Goal: Task Accomplishment & Management: Use online tool/utility

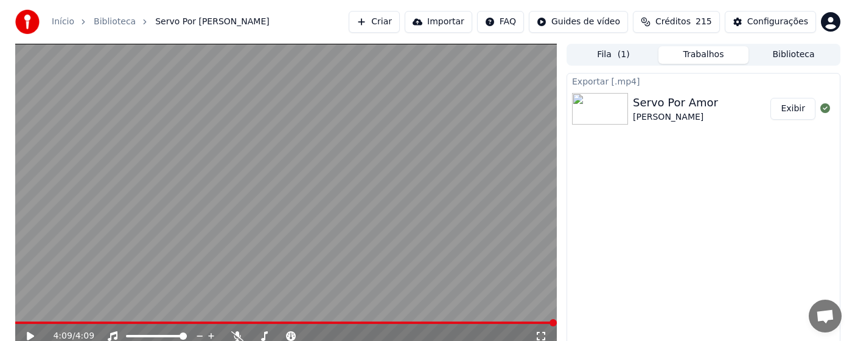
scroll to position [497, 0]
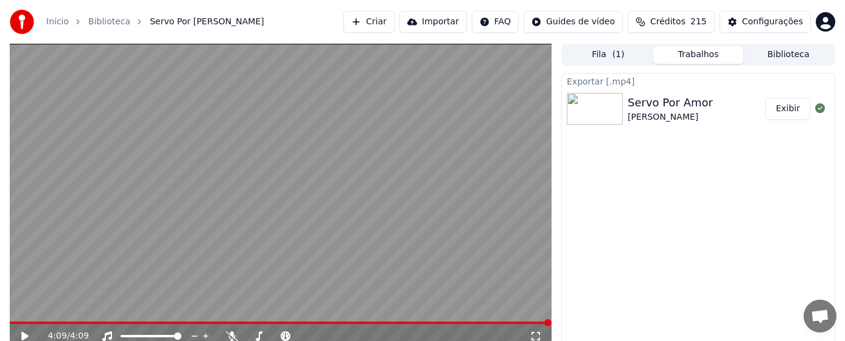
click at [372, 22] on button "Criar" at bounding box center [368, 22] width 51 height 22
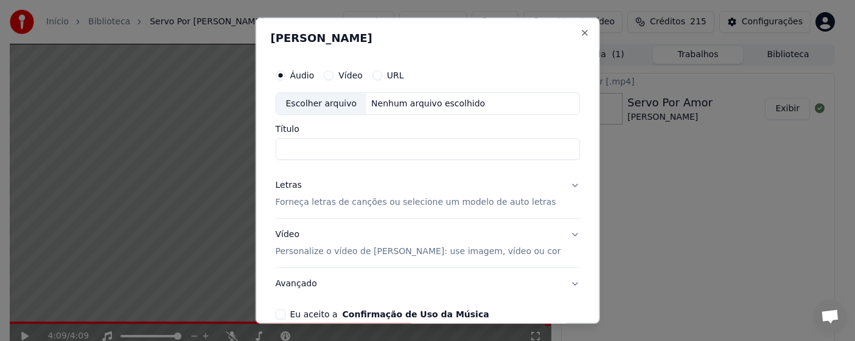
click at [312, 77] on label "Áudio" at bounding box center [302, 75] width 24 height 9
click at [285, 77] on button "Áudio" at bounding box center [280, 75] width 10 height 10
click at [318, 102] on div "Escolher arquivo" at bounding box center [321, 104] width 91 height 22
type input "**********"
click at [386, 205] on p "Forneça letras de canções ou selecione um modelo de auto letras" at bounding box center [415, 203] width 281 height 12
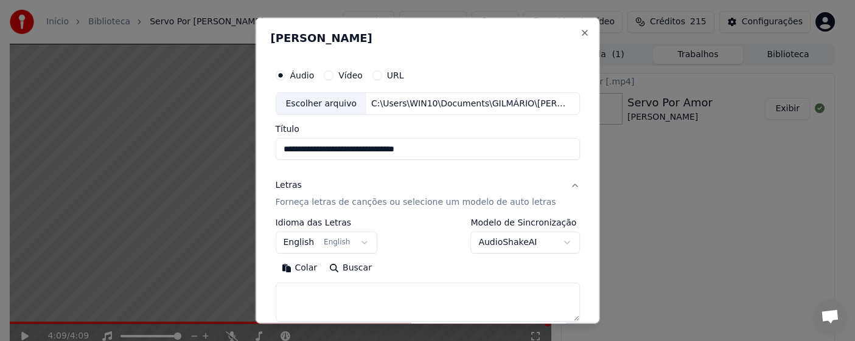
click at [404, 205] on p "Forneça letras de canções ou selecione um modelo de auto letras" at bounding box center [415, 203] width 281 height 12
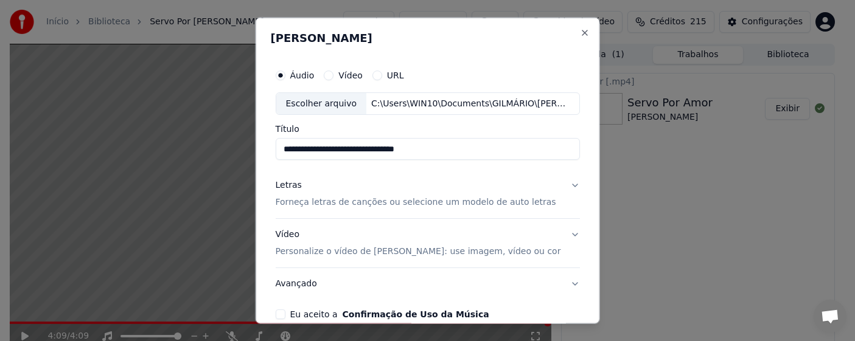
click at [404, 205] on p "Forneça letras de canções ou selecione um modelo de auto letras" at bounding box center [415, 203] width 281 height 12
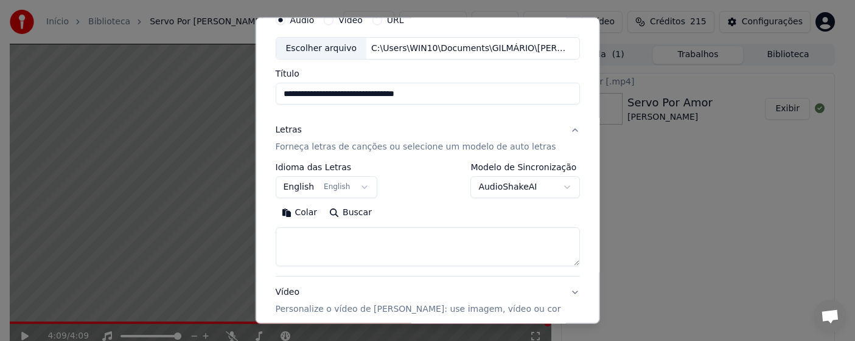
scroll to position [122, 0]
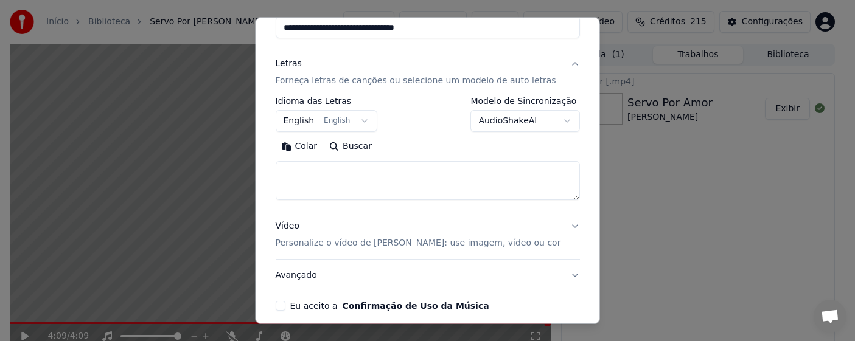
click at [367, 173] on textarea at bounding box center [427, 180] width 305 height 39
paste textarea "**********"
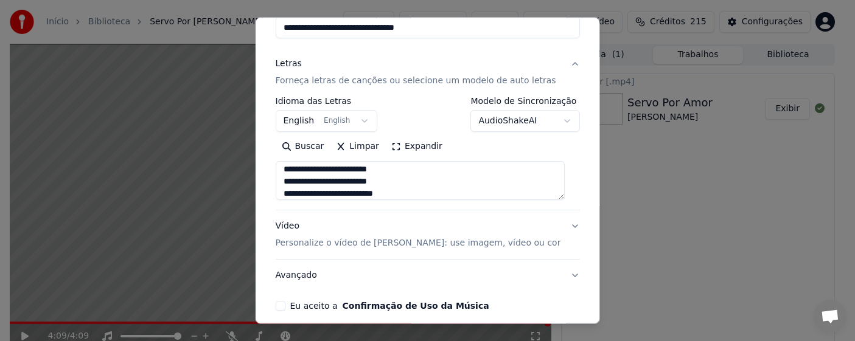
scroll to position [0, 0]
type textarea "**********"
click at [294, 117] on button "English English" at bounding box center [326, 121] width 102 height 22
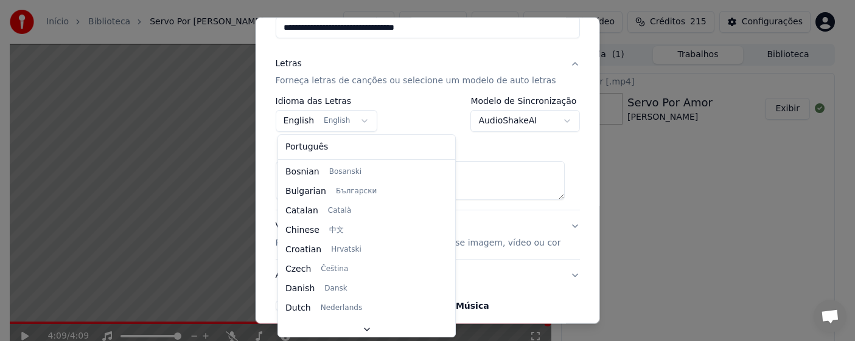
select select "**"
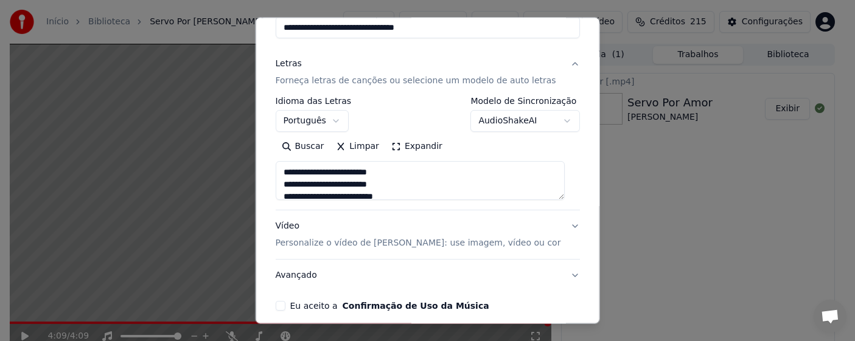
click at [396, 245] on p "Personalize o vídeo de [PERSON_NAME]: use imagem, vídeo ou cor" at bounding box center [417, 243] width 285 height 12
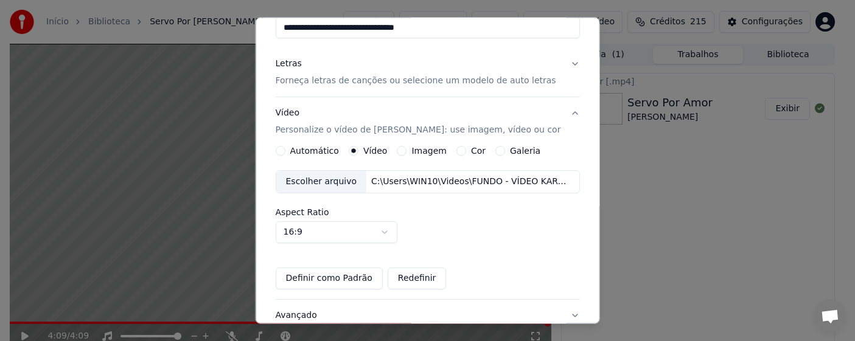
click at [315, 184] on div "Escolher arquivo" at bounding box center [321, 182] width 91 height 22
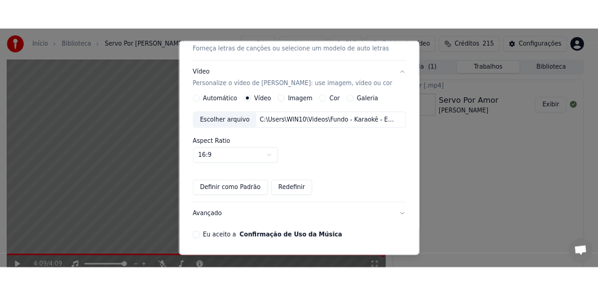
scroll to position [215, 0]
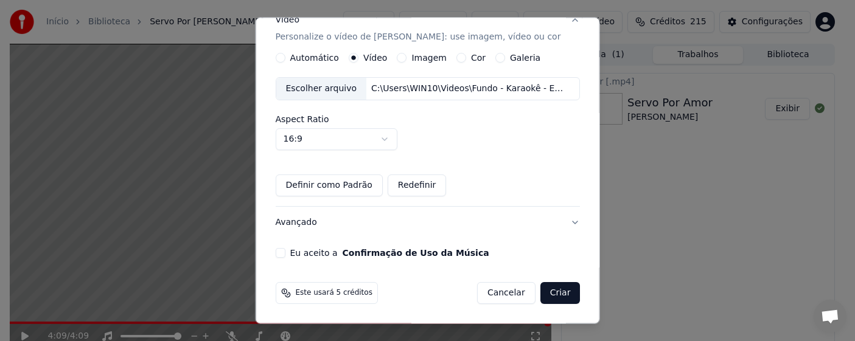
click at [284, 253] on button "Eu aceito a Confirmação de Uso da Música" at bounding box center [280, 253] width 10 height 10
click at [554, 295] on button "Criar" at bounding box center [560, 293] width 40 height 22
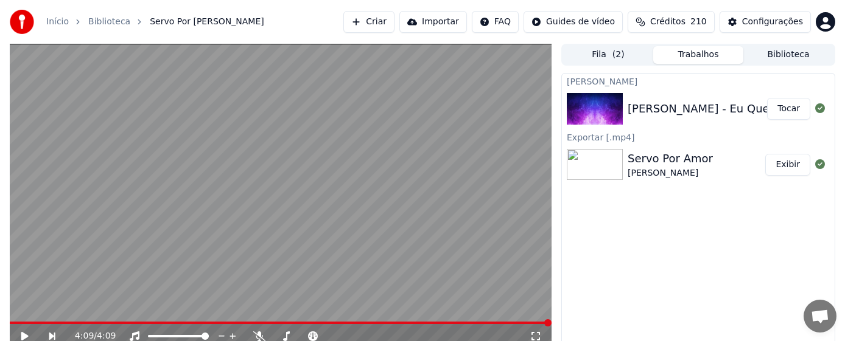
click at [790, 110] on button "Tocar" at bounding box center [788, 109] width 43 height 22
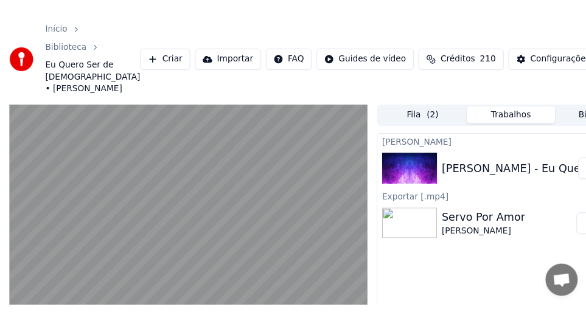
scroll to position [508, 0]
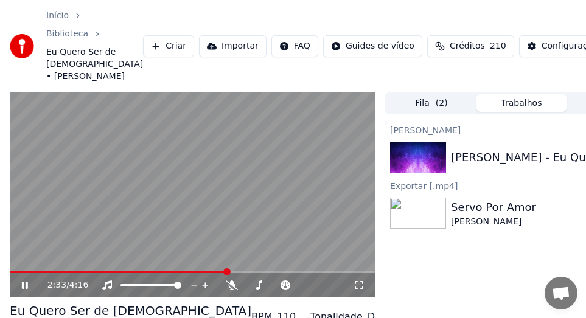
click at [227, 276] on span at bounding box center [226, 271] width 7 height 7
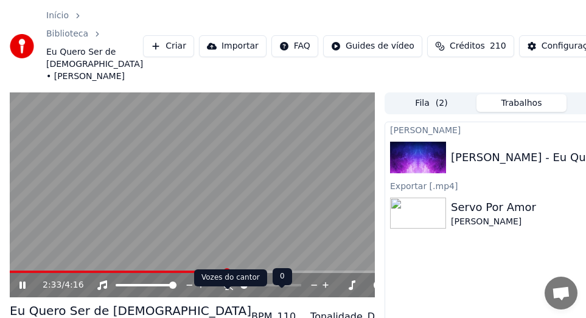
click at [226, 290] on icon at bounding box center [227, 286] width 12 height 10
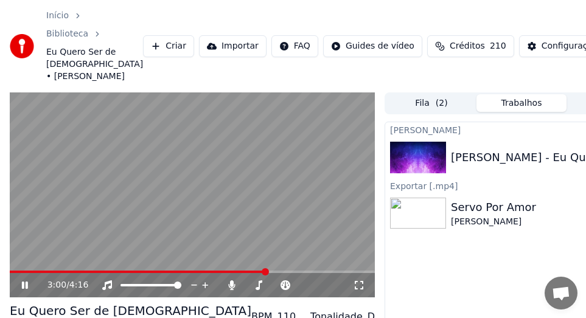
click at [26, 289] on icon at bounding box center [25, 285] width 6 height 7
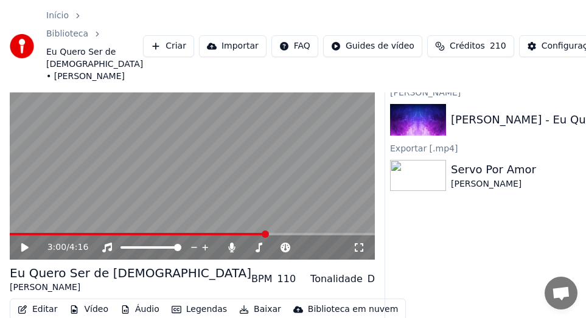
click at [91, 294] on div "[PERSON_NAME]" at bounding box center [131, 288] width 242 height 12
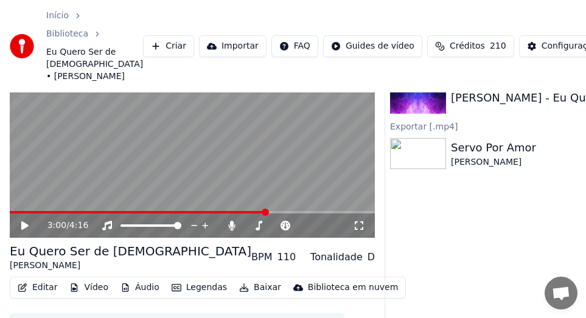
scroll to position [99, 0]
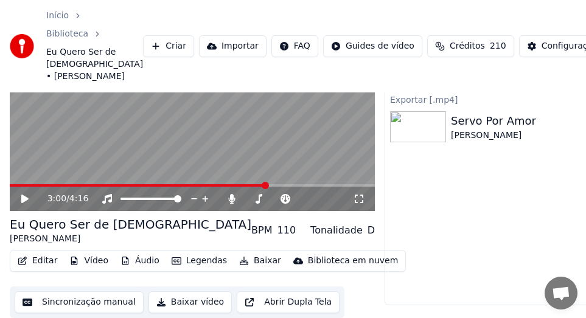
click at [88, 302] on button "Sincronização manual" at bounding box center [79, 303] width 129 height 22
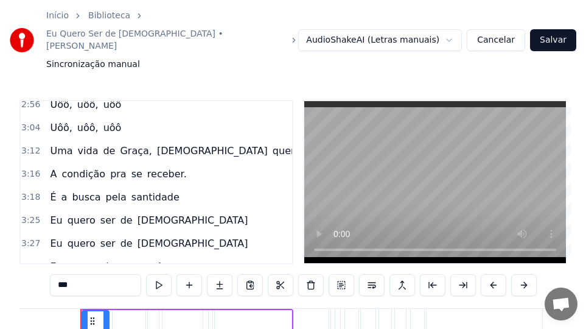
scroll to position [730, 0]
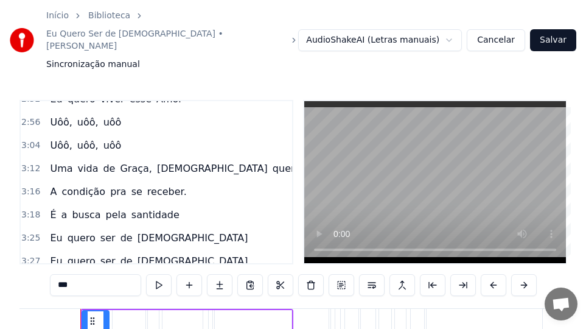
click at [52, 138] on span "Uôô," at bounding box center [61, 145] width 24 height 14
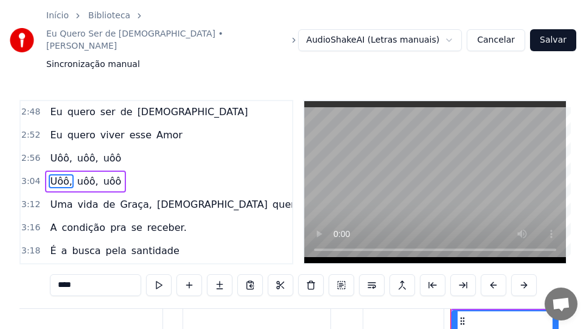
scroll to position [0, 11198]
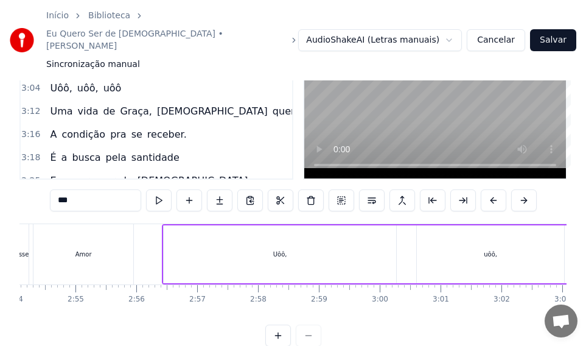
scroll to position [0, 10559]
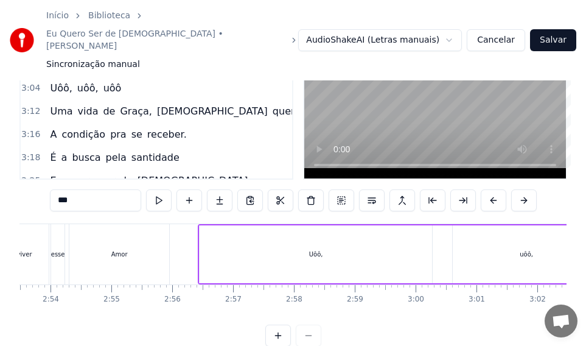
click at [248, 225] on div "Uôô," at bounding box center [316, 254] width 233 height 58
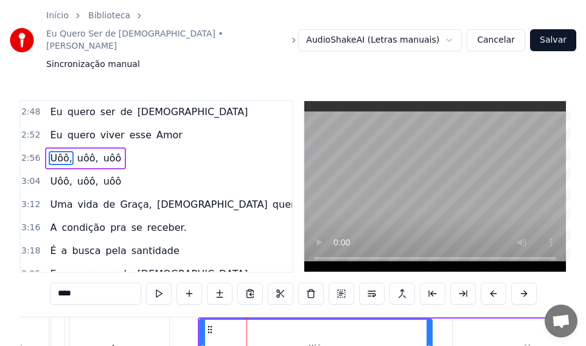
scroll to position [666, 0]
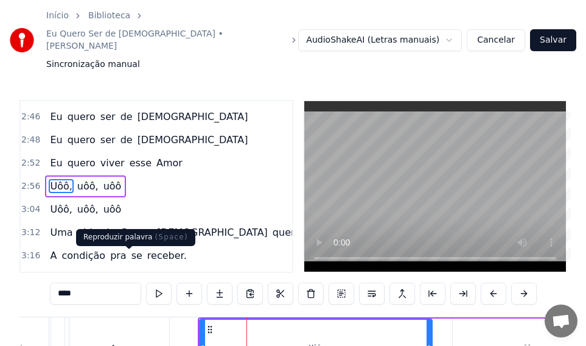
click at [146, 282] on button at bounding box center [159, 293] width 26 height 22
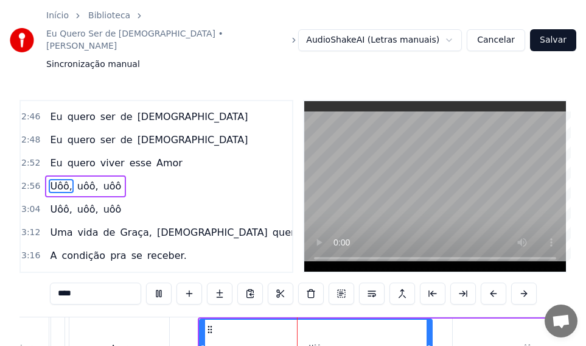
click at [131, 320] on div "Amor" at bounding box center [119, 347] width 100 height 60
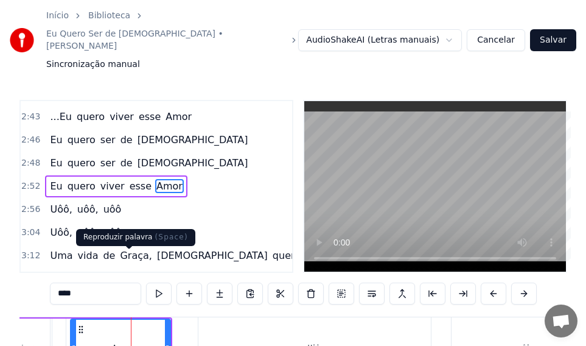
click at [146, 282] on button at bounding box center [159, 293] width 26 height 22
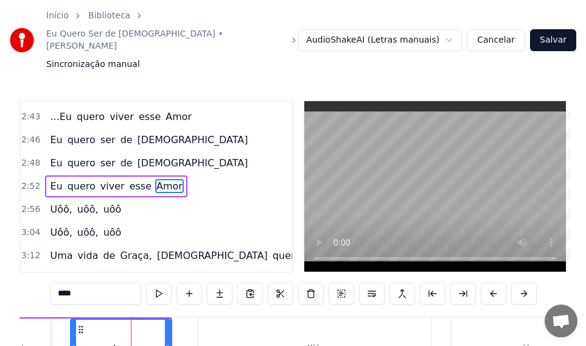
scroll to position [0, 10548]
click at [311, 317] on div "Uôô," at bounding box center [326, 347] width 233 height 60
type input "****"
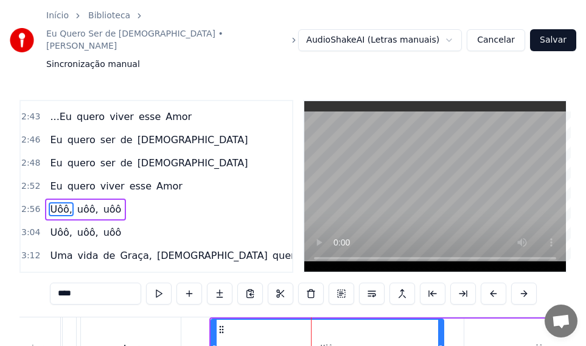
scroll to position [666, 0]
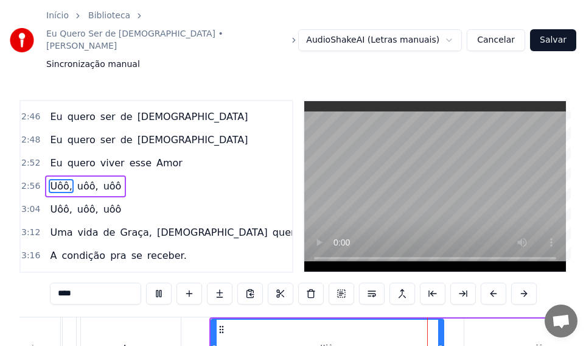
click at [285, 322] on div "Uôô," at bounding box center [327, 347] width 231 height 55
drag, startPoint x: 442, startPoint y: 323, endPoint x: 327, endPoint y: 324, distance: 115.6
click at [327, 324] on div at bounding box center [325, 347] width 5 height 55
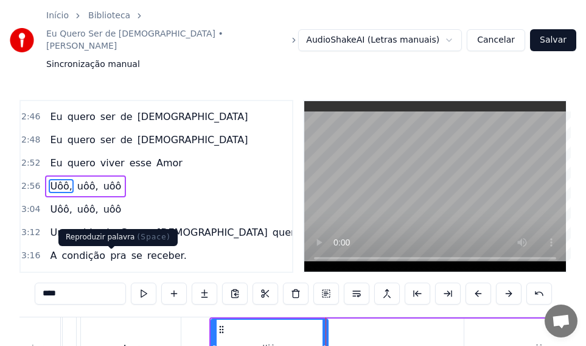
click at [131, 282] on button at bounding box center [144, 293] width 26 height 22
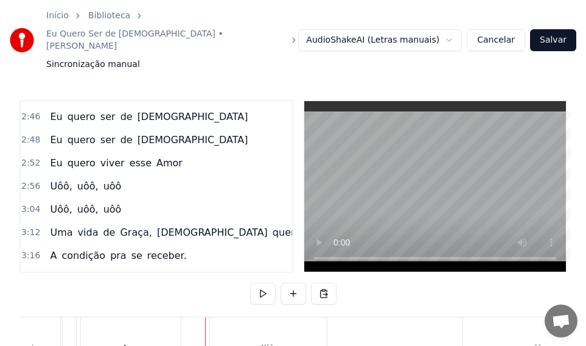
click at [219, 318] on div "Uôô," at bounding box center [268, 347] width 117 height 60
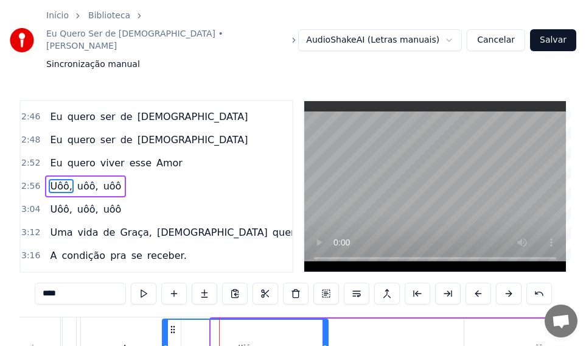
drag, startPoint x: 212, startPoint y: 318, endPoint x: 163, endPoint y: 318, distance: 48.7
click at [163, 341] on icon at bounding box center [165, 347] width 5 height 10
drag, startPoint x: 325, startPoint y: 319, endPoint x: 292, endPoint y: 321, distance: 33.0
click at [292, 341] on icon at bounding box center [292, 347] width 5 height 10
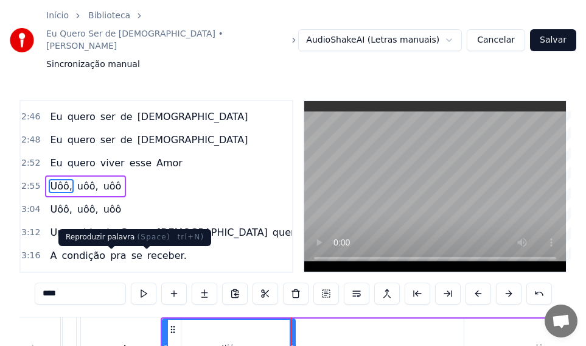
click at [131, 282] on button at bounding box center [144, 293] width 26 height 22
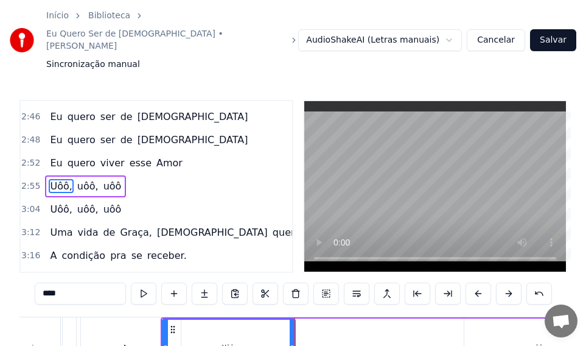
click at [68, 341] on div "esse" at bounding box center [70, 347] width 14 height 9
type input "****"
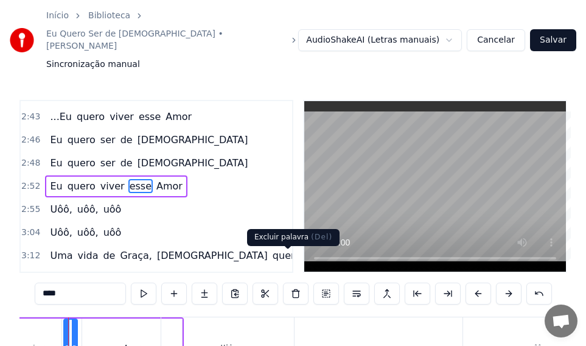
scroll to position [0, 10536]
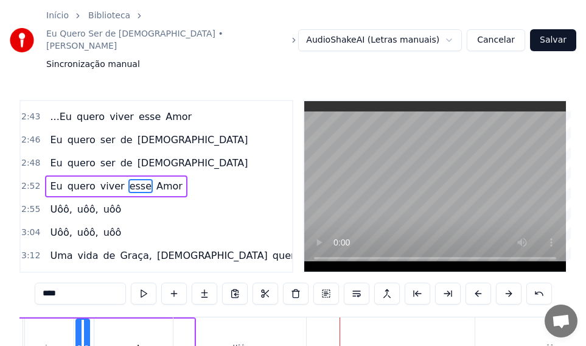
click at [354, 317] on div "Uôô, uôô, uôô" at bounding box center [456, 347] width 566 height 60
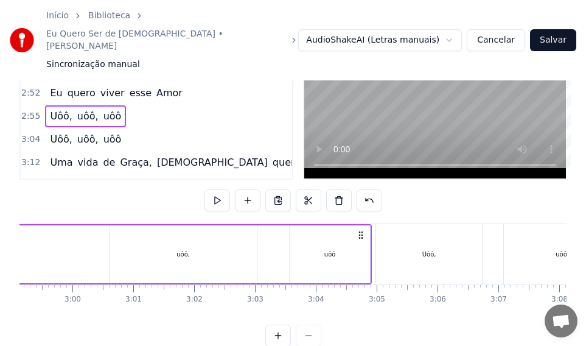
scroll to position [0, 10722]
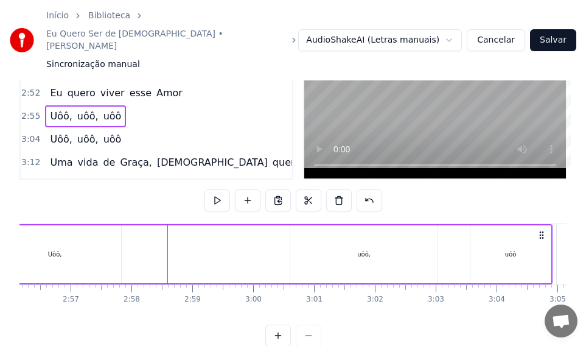
click at [370, 234] on div "uôô," at bounding box center [363, 254] width 147 height 58
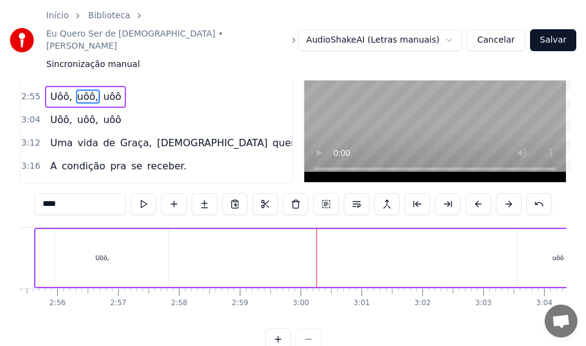
scroll to position [0, 10667]
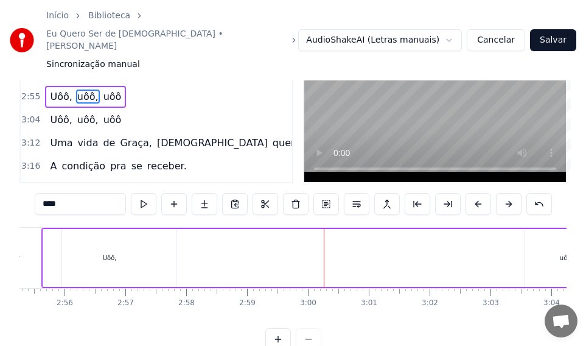
drag, startPoint x: 301, startPoint y: 296, endPoint x: 217, endPoint y: 238, distance: 102.5
click at [217, 238] on div "Uôô, uôô, uôô" at bounding box center [324, 258] width 566 height 60
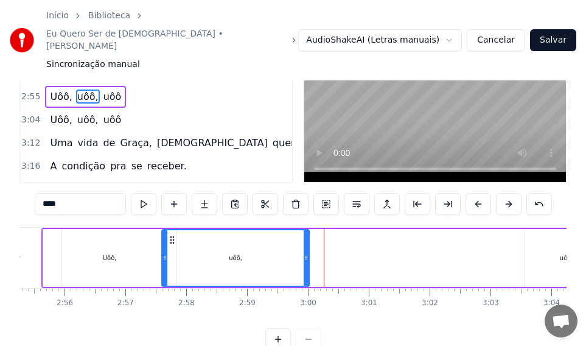
drag, startPoint x: 211, startPoint y: 209, endPoint x: 172, endPoint y: 209, distance: 39.0
click at [172, 235] on icon at bounding box center [172, 240] width 10 height 10
click at [24, 228] on div "Amor" at bounding box center [12, 258] width 100 height 60
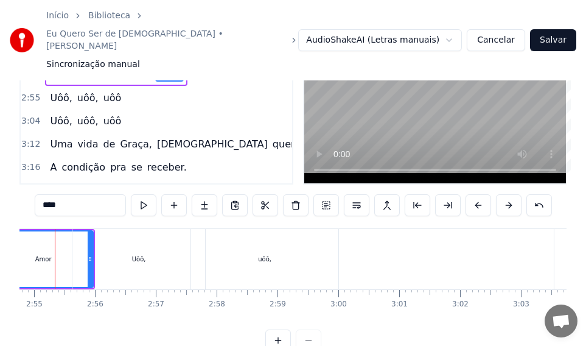
scroll to position [0, 10611]
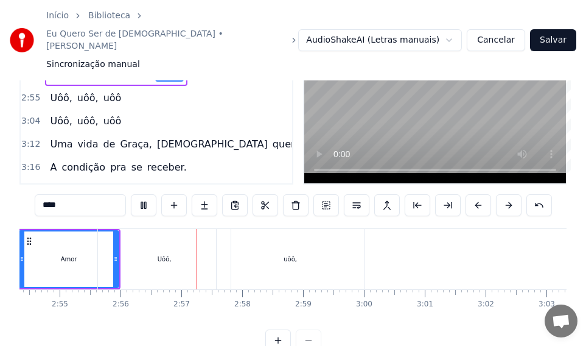
click at [179, 236] on div "Uôô," at bounding box center [164, 259] width 133 height 60
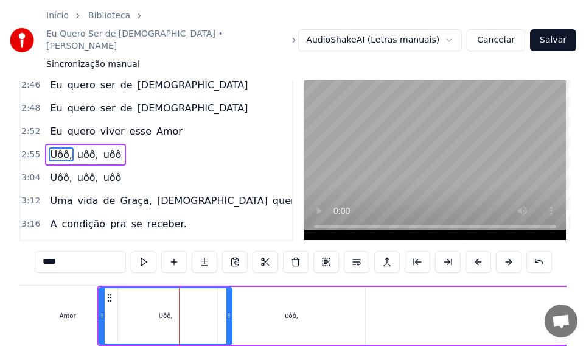
scroll to position [0, 0]
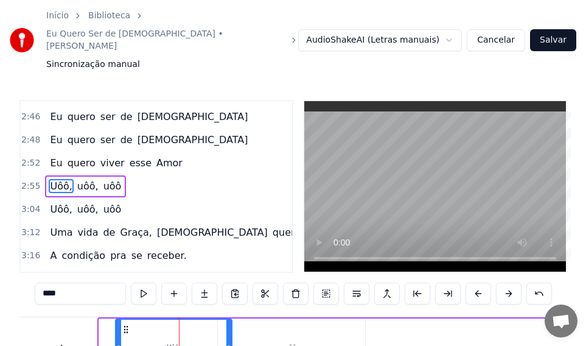
drag, startPoint x: 102, startPoint y: 323, endPoint x: 118, endPoint y: 324, distance: 16.5
click at [118, 324] on div at bounding box center [118, 347] width 5 height 55
click at [60, 341] on div "Amor" at bounding box center [68, 347] width 16 height 9
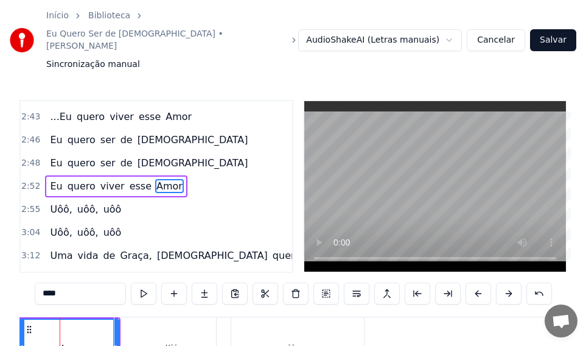
scroll to position [0, 10590]
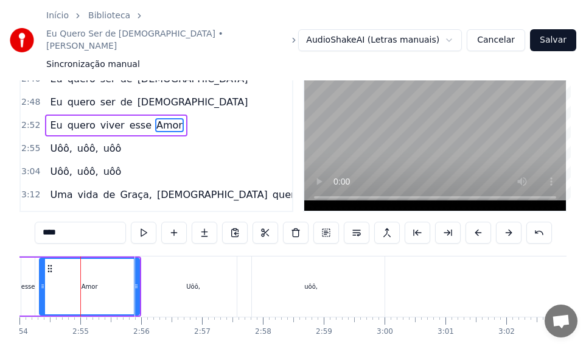
click at [30, 282] on div "esse" at bounding box center [28, 286] width 14 height 9
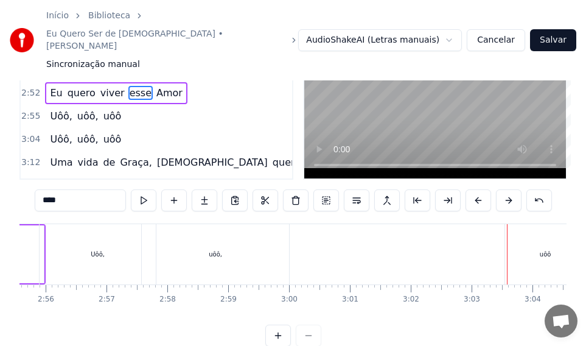
scroll to position [0, 10758]
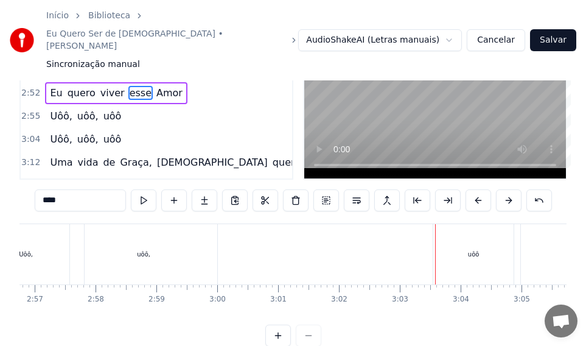
click at [483, 228] on div "uôô" at bounding box center [473, 254] width 80 height 60
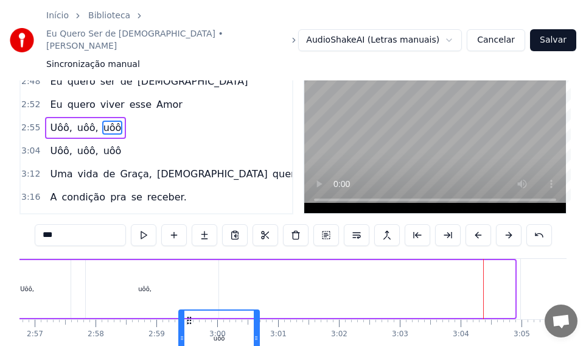
scroll to position [93, 0]
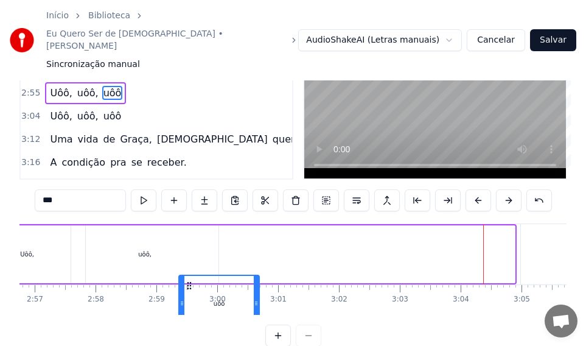
drag, startPoint x: 446, startPoint y: 300, endPoint x: 191, endPoint y: 301, distance: 255.6
click at [191, 301] on div "0:35 Uma vida de graça e vitória 0:39 É o que [DEMOGRAPHIC_DATA] tem pra te dar…" at bounding box center [292, 177] width 547 height 340
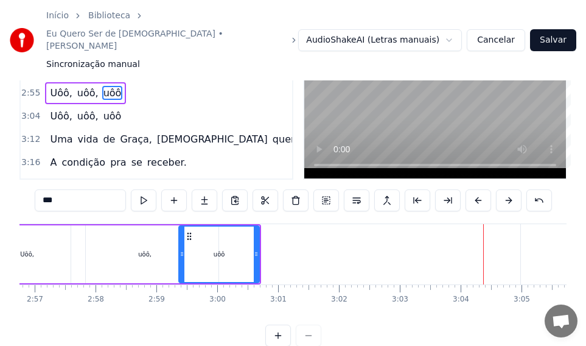
click at [49, 234] on div "Uôô," at bounding box center [27, 254] width 116 height 58
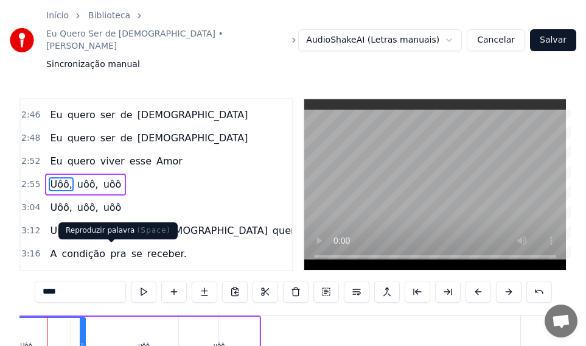
scroll to position [0, 10725]
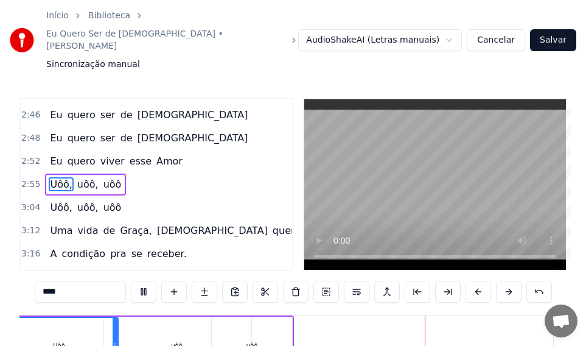
click at [260, 320] on div "uôô" at bounding box center [252, 345] width 80 height 58
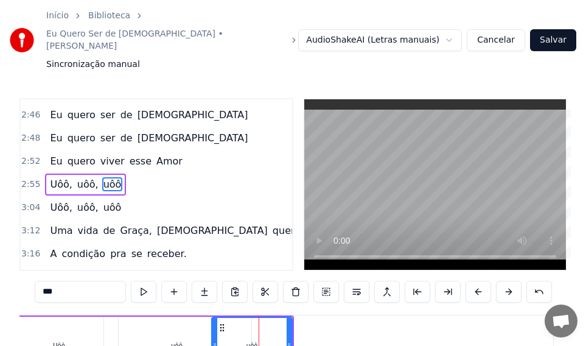
scroll to position [0, 0]
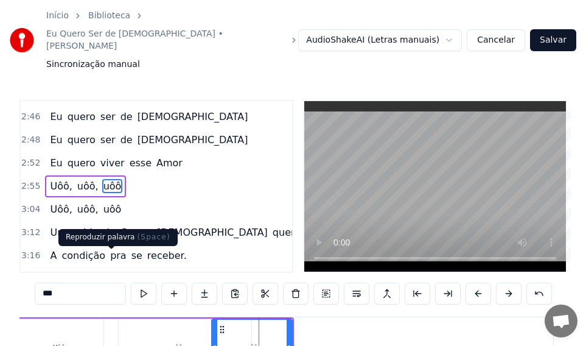
click at [131, 282] on button at bounding box center [144, 293] width 26 height 22
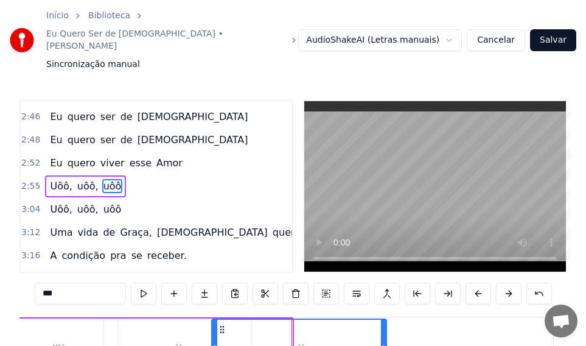
drag, startPoint x: 290, startPoint y: 322, endPoint x: 384, endPoint y: 324, distance: 94.4
click at [384, 324] on div at bounding box center [383, 347] width 5 height 55
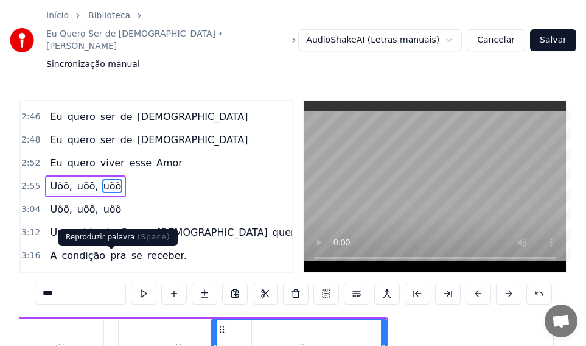
click at [131, 282] on button at bounding box center [144, 293] width 26 height 22
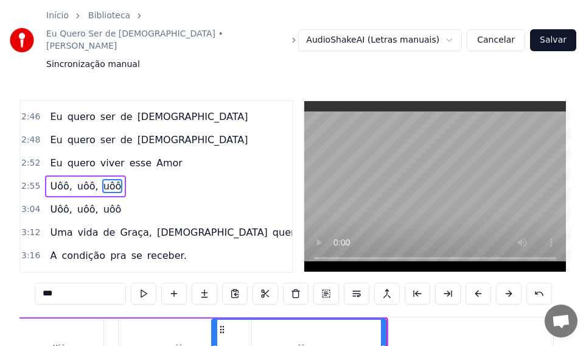
click at [55, 341] on div "Uôô," at bounding box center [60, 347] width 14 height 9
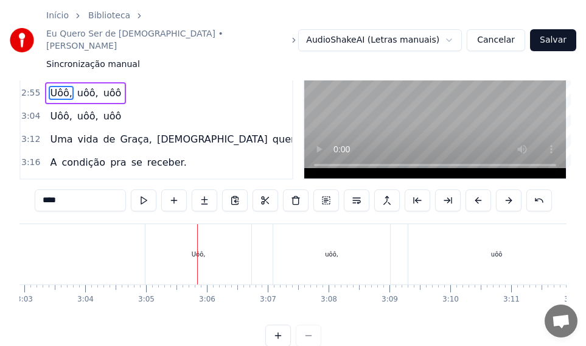
scroll to position [0, 10794]
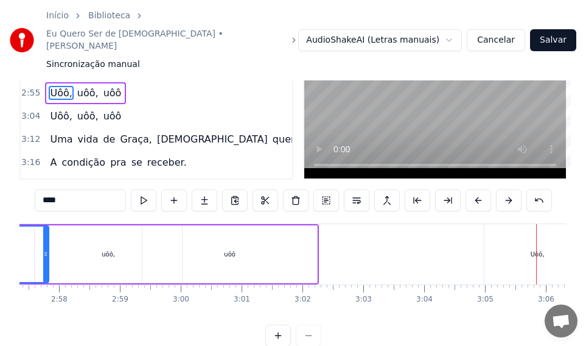
click at [290, 229] on div "uôô" at bounding box center [229, 254] width 175 height 58
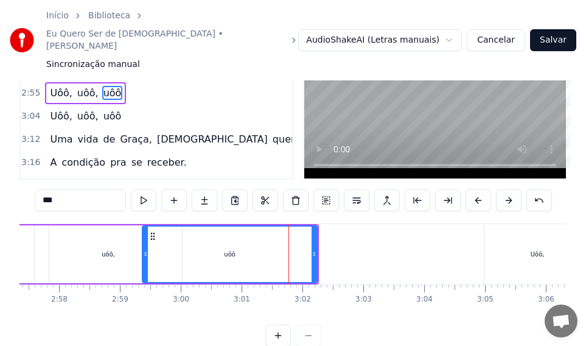
scroll to position [0, 0]
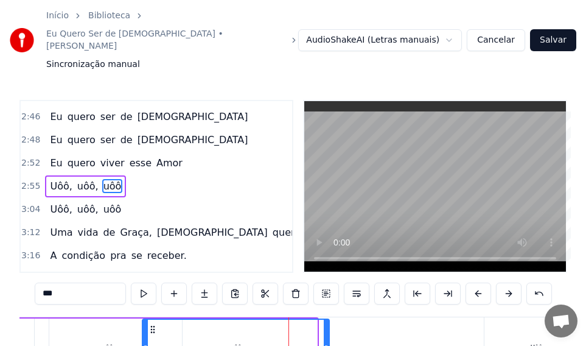
drag, startPoint x: 316, startPoint y: 324, endPoint x: 328, endPoint y: 325, distance: 12.2
click at [328, 325] on div at bounding box center [326, 347] width 5 height 55
click at [40, 324] on div "uôô," at bounding box center [108, 347] width 147 height 58
type input "****"
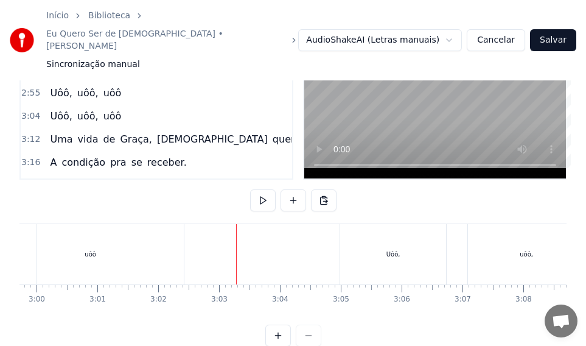
scroll to position [0, 11011]
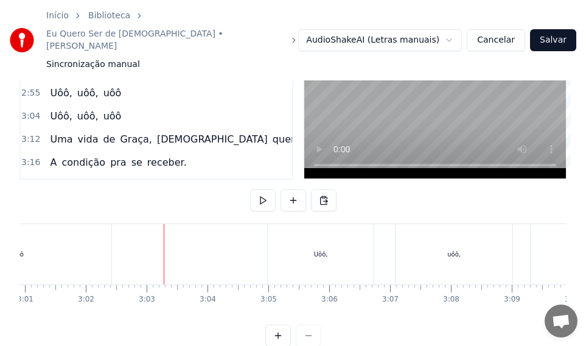
click at [330, 231] on div "Uôô," at bounding box center [321, 254] width 106 height 60
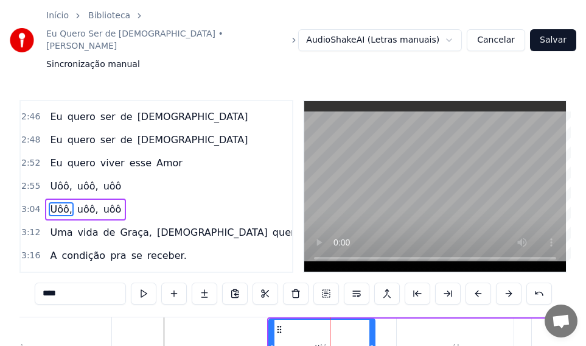
scroll to position [690, 0]
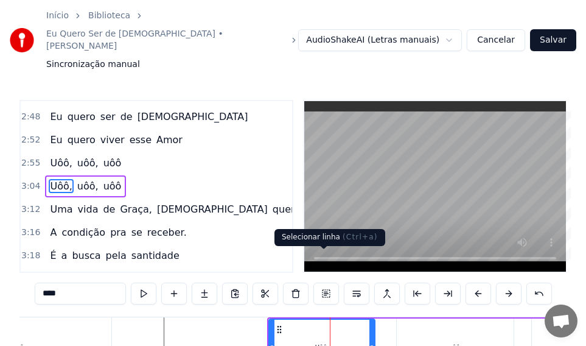
drag, startPoint x: 323, startPoint y: 261, endPoint x: 329, endPoint y: 271, distance: 11.5
click at [323, 282] on button at bounding box center [326, 293] width 26 height 22
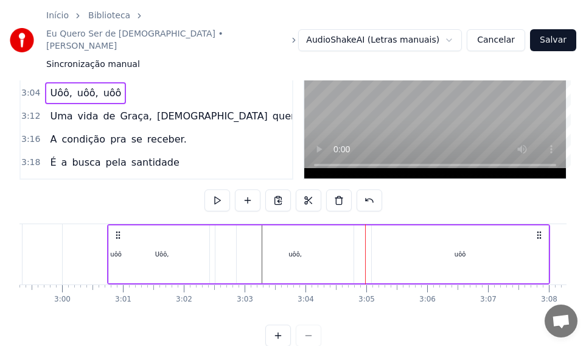
scroll to position [0, 10910]
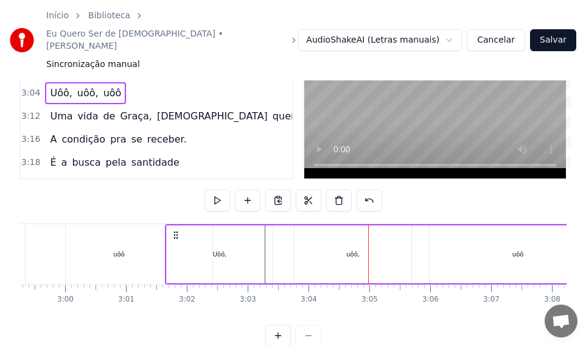
drag, startPoint x: 271, startPoint y: 205, endPoint x: 175, endPoint y: 204, distance: 95.6
click at [175, 234] on circle at bounding box center [174, 234] width 1 height 1
click at [80, 232] on div "uôô" at bounding box center [119, 254] width 187 height 60
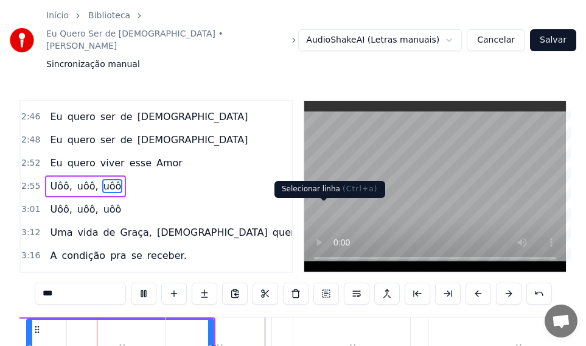
scroll to position [93, 0]
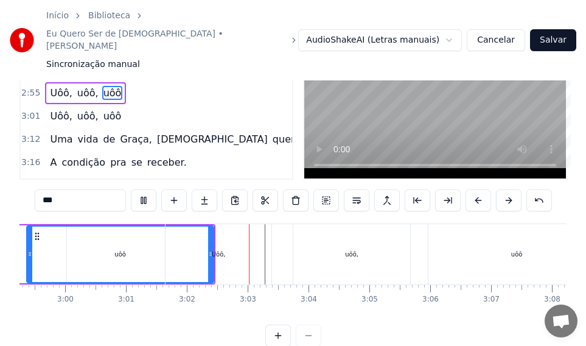
click at [325, 226] on div "uôô," at bounding box center [351, 254] width 117 height 60
type input "****"
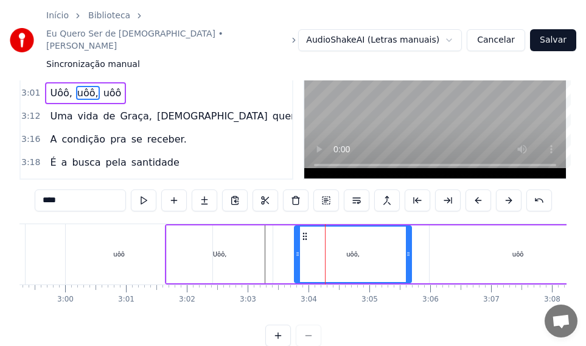
click at [323, 189] on button at bounding box center [326, 200] width 26 height 22
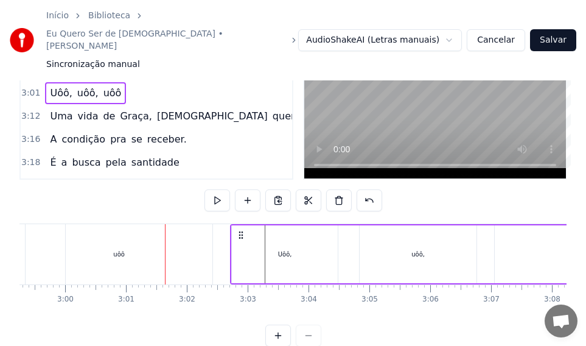
drag, startPoint x: 177, startPoint y: 203, endPoint x: 242, endPoint y: 213, distance: 65.9
click at [242, 224] on div "Uôô, uôô, uôô" at bounding box center [451, 254] width 443 height 60
click at [89, 225] on div "uôô" at bounding box center [119, 254] width 187 height 60
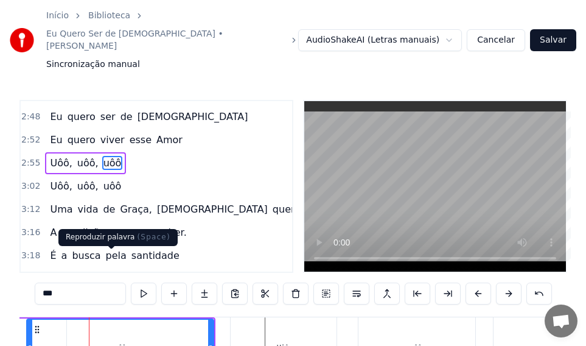
scroll to position [666, 0]
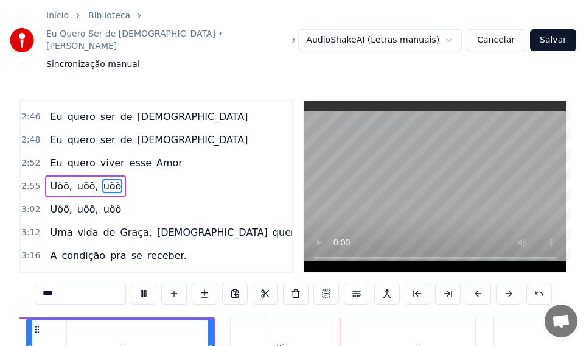
click at [288, 324] on div "Uôô," at bounding box center [284, 347] width 106 height 60
type input "****"
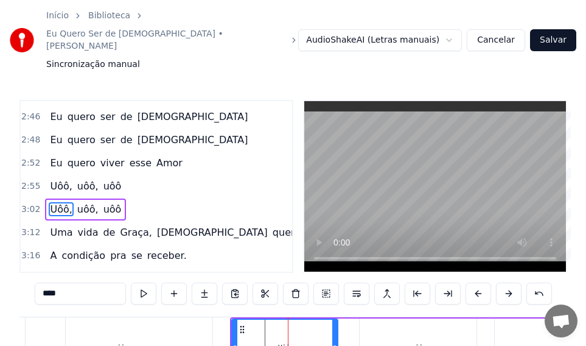
scroll to position [690, 0]
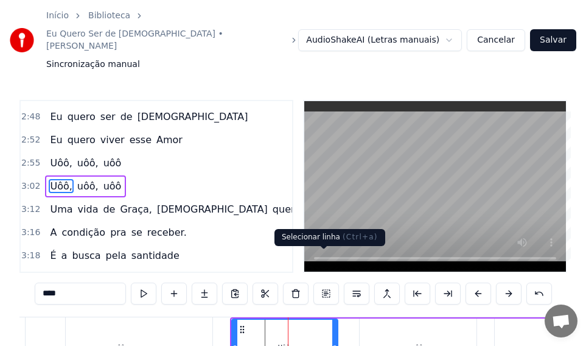
click at [325, 282] on button at bounding box center [326, 293] width 26 height 22
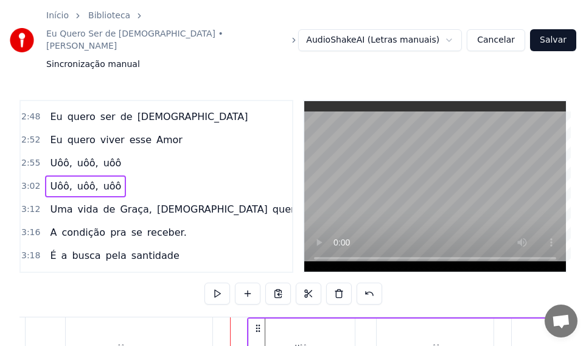
drag, startPoint x: 243, startPoint y: 298, endPoint x: 257, endPoint y: 298, distance: 14.0
click at [257, 323] on icon at bounding box center [258, 328] width 10 height 10
click at [115, 327] on div "uôô" at bounding box center [119, 347] width 187 height 60
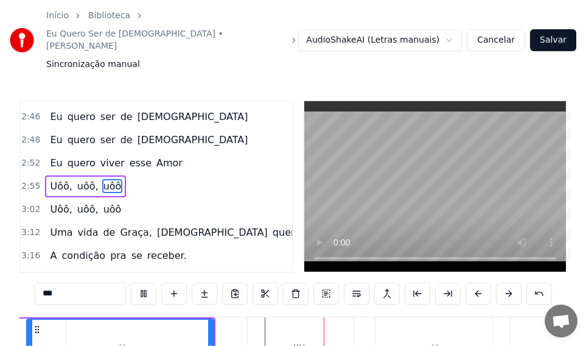
click at [275, 318] on div "Uôô," at bounding box center [301, 347] width 106 height 60
type input "****"
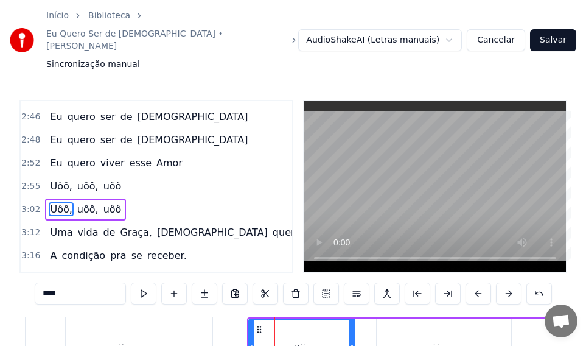
scroll to position [690, 0]
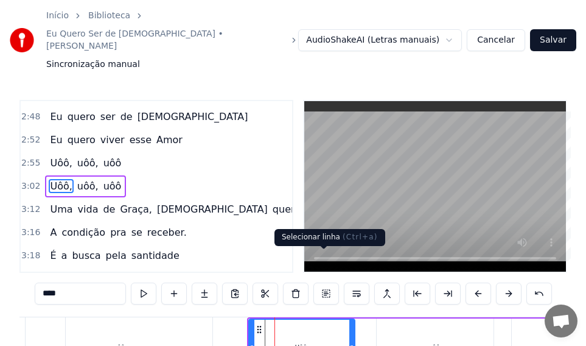
click at [324, 282] on button at bounding box center [326, 293] width 26 height 22
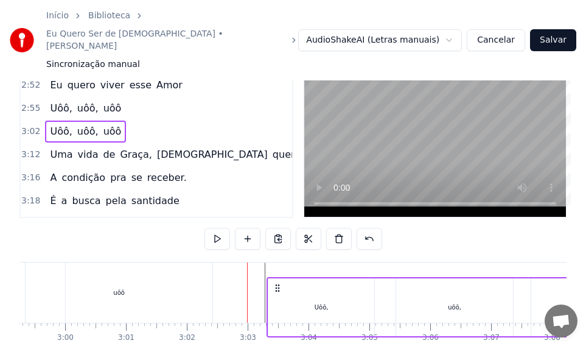
drag, startPoint x: 262, startPoint y: 298, endPoint x: 279, endPoint y: 299, distance: 17.7
click at [279, 293] on icon at bounding box center [278, 288] width 10 height 10
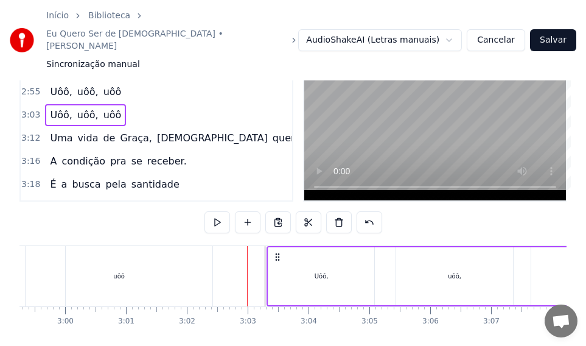
click at [149, 252] on div "uôô" at bounding box center [119, 276] width 187 height 60
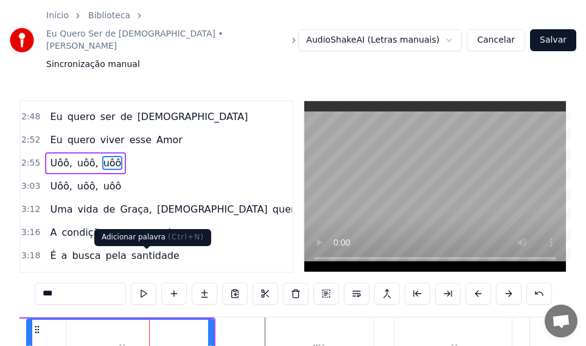
scroll to position [666, 0]
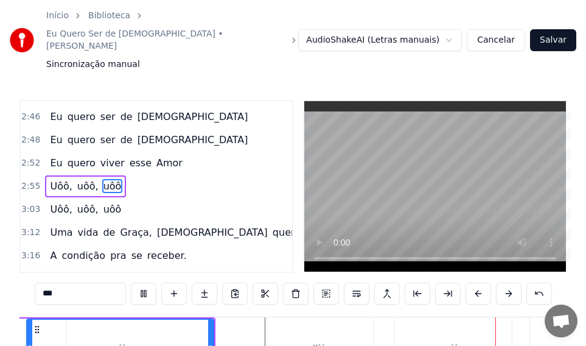
click at [374, 317] on div "Uôô," at bounding box center [320, 347] width 107 height 60
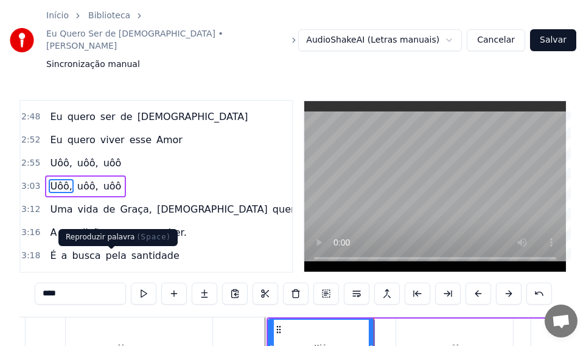
click at [131, 282] on button at bounding box center [144, 293] width 26 height 22
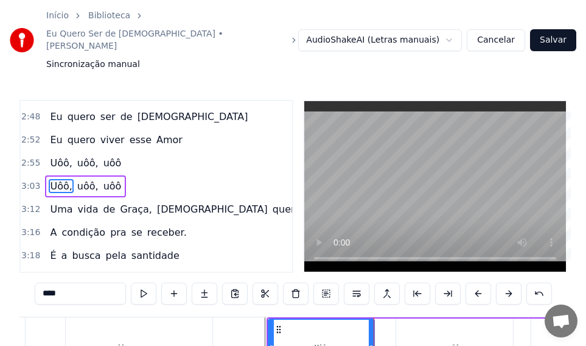
click at [446, 318] on div "uôô," at bounding box center [454, 347] width 117 height 58
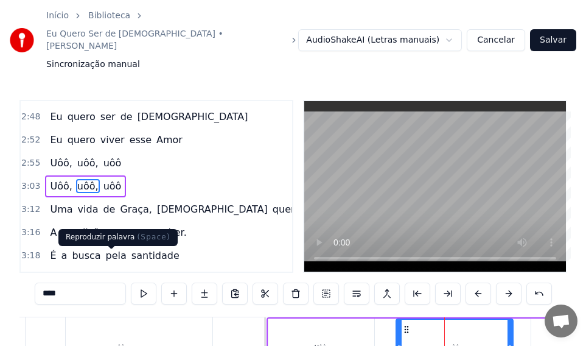
click at [131, 282] on button at bounding box center [144, 293] width 26 height 22
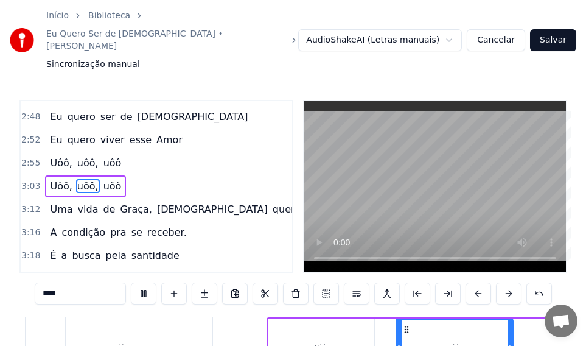
click at [427, 320] on div "uôô," at bounding box center [455, 347] width 116 height 55
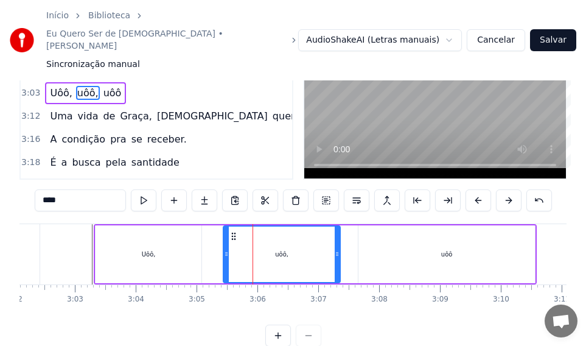
scroll to position [0, 11011]
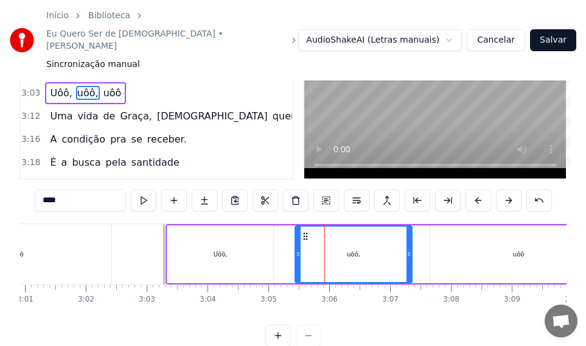
click at [242, 234] on div "Uôô," at bounding box center [220, 254] width 106 height 58
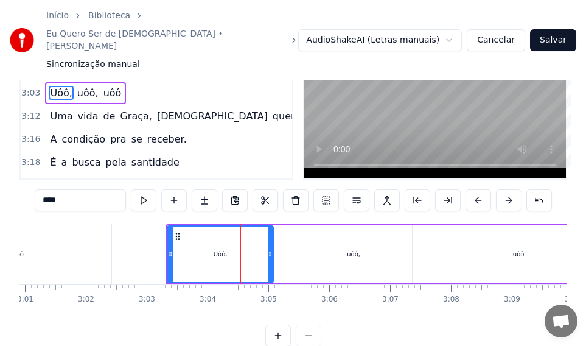
scroll to position [0, 0]
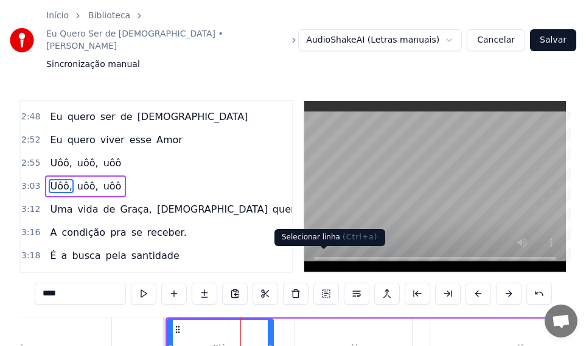
click at [335, 318] on div "uôô," at bounding box center [353, 347] width 117 height 58
type input "****"
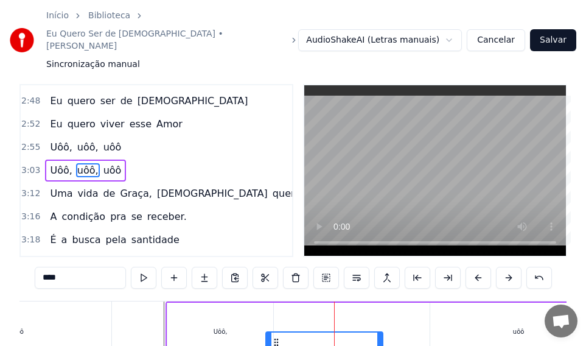
scroll to position [47, 0]
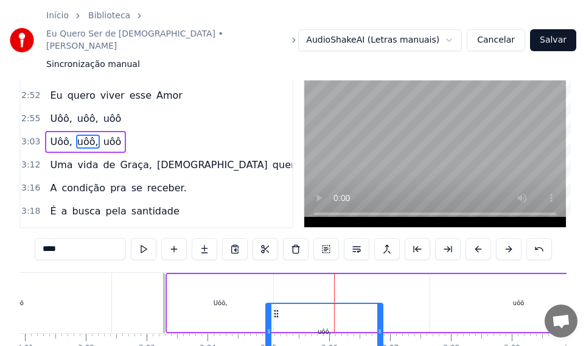
drag, startPoint x: 304, startPoint y: 296, endPoint x: 275, endPoint y: 298, distance: 29.2
click at [275, 309] on icon at bounding box center [276, 314] width 10 height 10
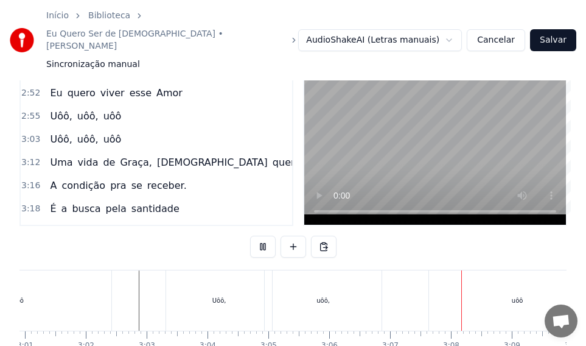
click at [512, 296] on div "uôô" at bounding box center [518, 300] width 12 height 9
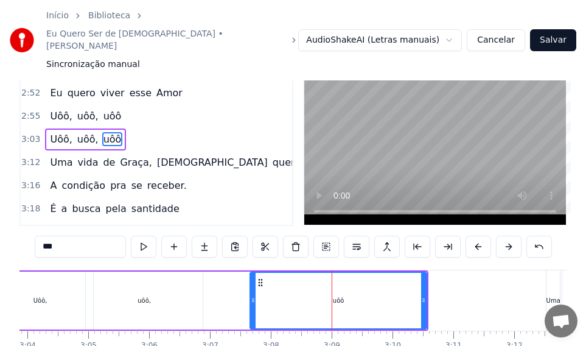
scroll to position [0, 11119]
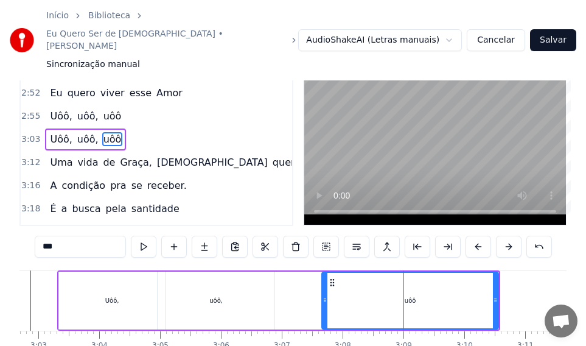
click at [259, 271] on div "uôô," at bounding box center [216, 300] width 117 height 58
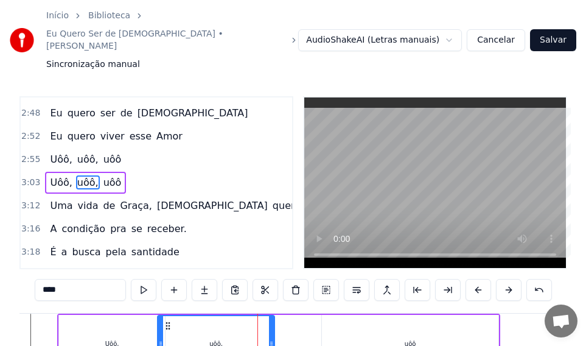
scroll to position [0, 0]
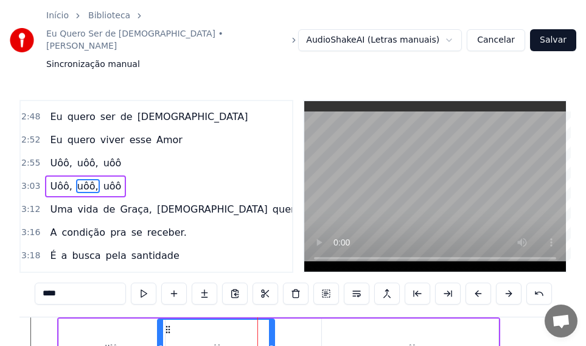
click at [370, 318] on div "uôô" at bounding box center [410, 347] width 177 height 58
type input "***"
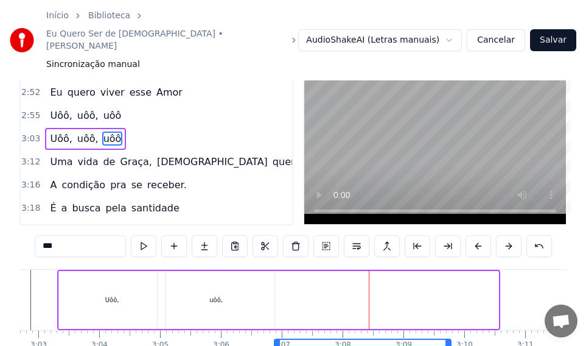
scroll to position [93, 0]
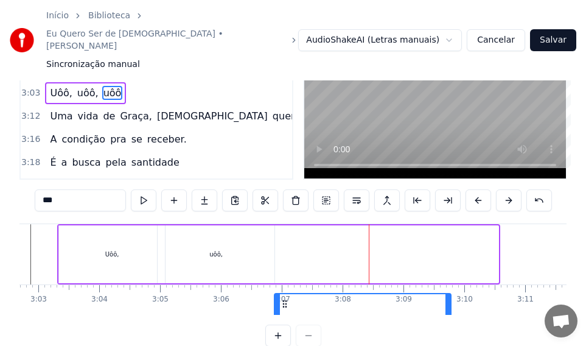
drag, startPoint x: 335, startPoint y: 299, endPoint x: 287, endPoint y: 299, distance: 47.5
click at [287, 299] on div "0:35 Uma vida de graça e vitória 0:39 É o que [DEMOGRAPHIC_DATA] tem pra te dar…" at bounding box center [292, 177] width 547 height 340
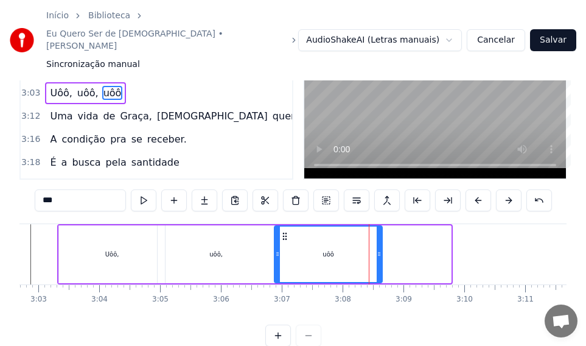
drag, startPoint x: 450, startPoint y: 234, endPoint x: 381, endPoint y: 236, distance: 68.8
click at [381, 236] on div at bounding box center [379, 253] width 5 height 55
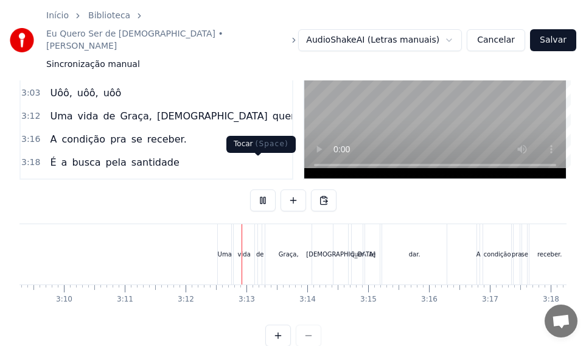
click at [254, 189] on button at bounding box center [263, 200] width 26 height 22
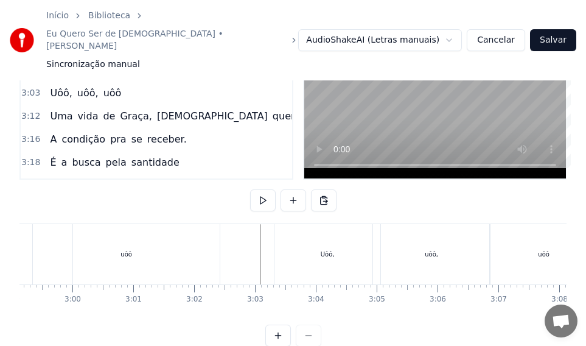
scroll to position [0, 10939]
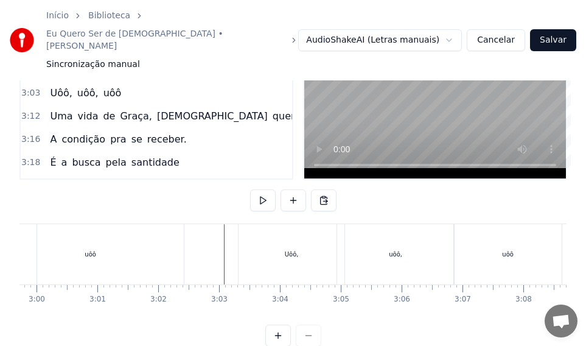
click at [295, 228] on div "Uôô," at bounding box center [292, 254] width 106 height 60
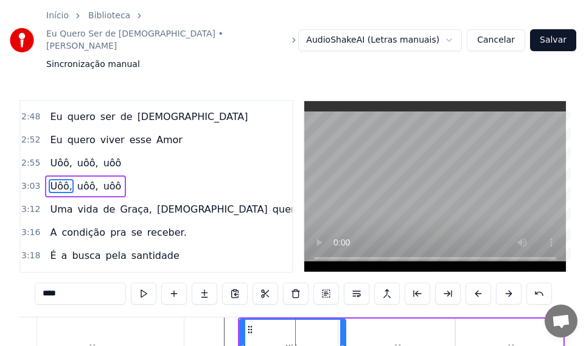
scroll to position [93, 0]
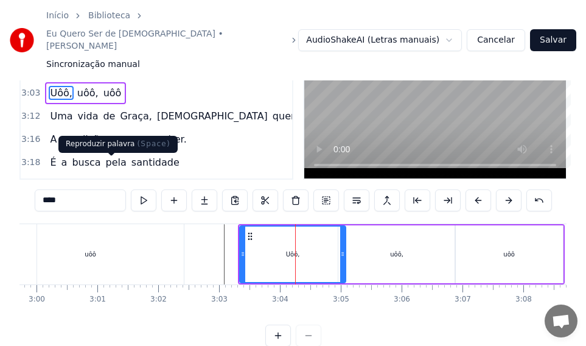
click at [131, 189] on button at bounding box center [144, 200] width 26 height 22
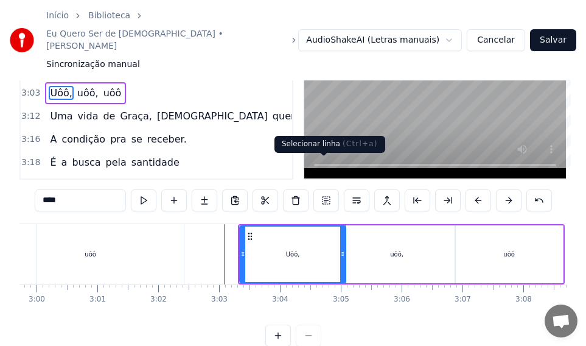
click at [175, 232] on div "uôô" at bounding box center [90, 254] width 187 height 60
type input "***"
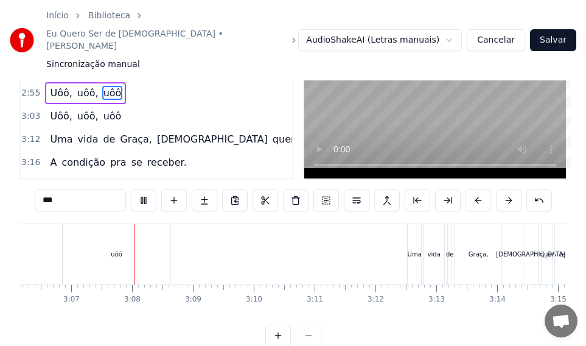
scroll to position [0, 11368]
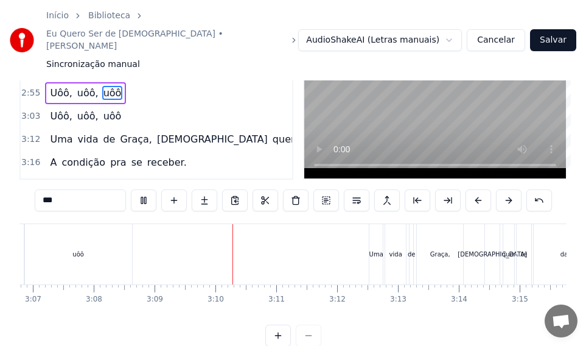
click at [94, 224] on div "uôô" at bounding box center [78, 254] width 108 height 60
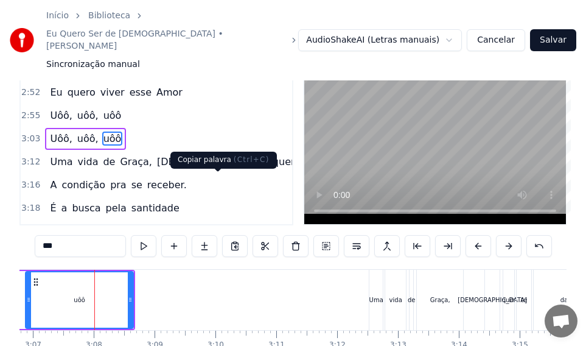
scroll to position [93, 0]
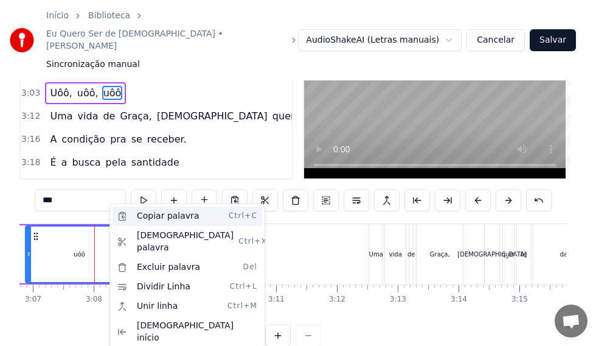
click at [170, 214] on div "Copiar palavra Ctrl+C" at bounding box center [188, 215] width 150 height 19
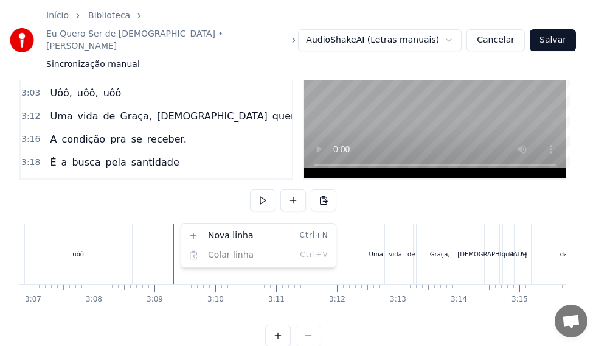
click at [86, 228] on html "Início Biblioteca Eu Quero Ser de [DEMOGRAPHIC_DATA] • [PERSON_NAME] Sincroniza…" at bounding box center [298, 136] width 596 height 459
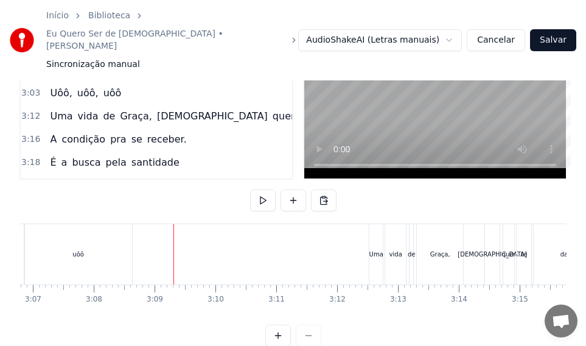
click at [60, 233] on div "uôô" at bounding box center [78, 254] width 108 height 60
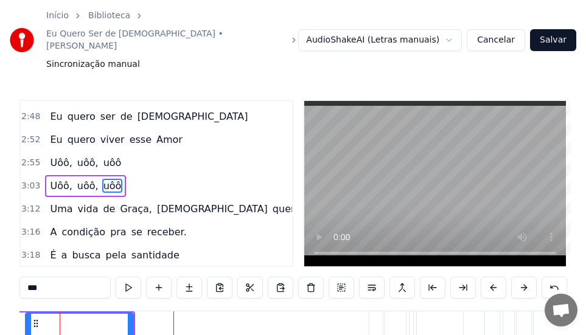
scroll to position [0, 11348]
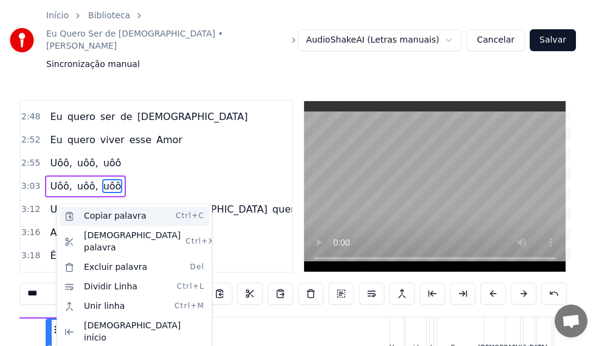
click at [116, 215] on div "Copiar palavra Ctrl+C" at bounding box center [135, 215] width 150 height 19
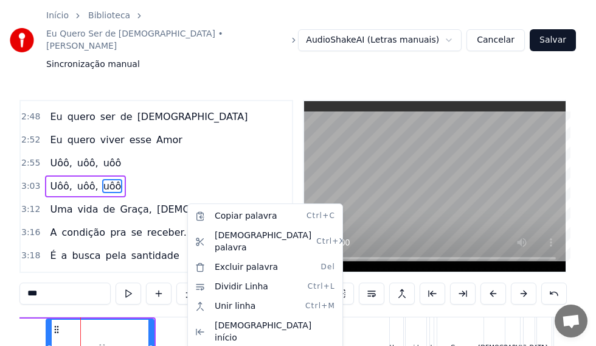
click at [175, 318] on html "Início Biblioteca Eu Quero Ser de [DEMOGRAPHIC_DATA] • [PERSON_NAME] Sincroniza…" at bounding box center [298, 229] width 596 height 459
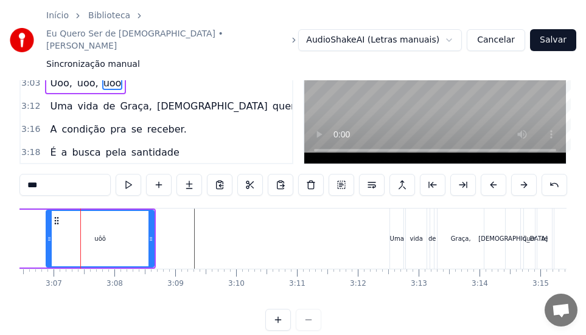
scroll to position [103, 0]
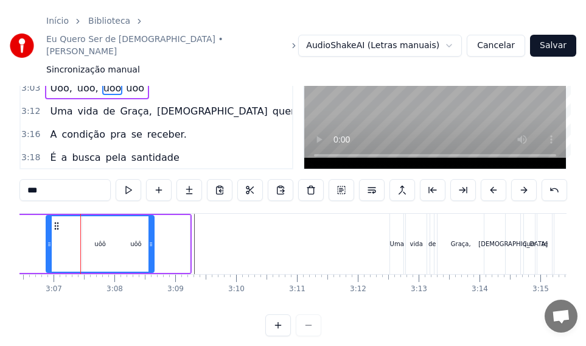
scroll to position [93, 0]
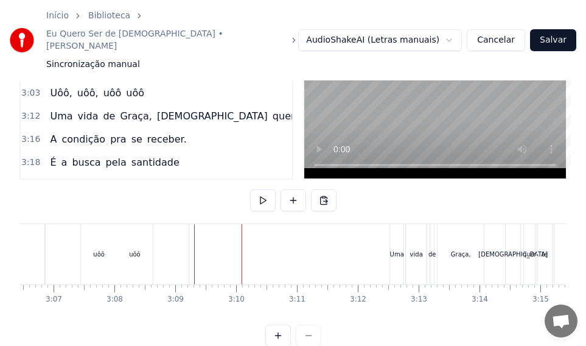
click at [175, 224] on div "uôô" at bounding box center [135, 254] width 108 height 60
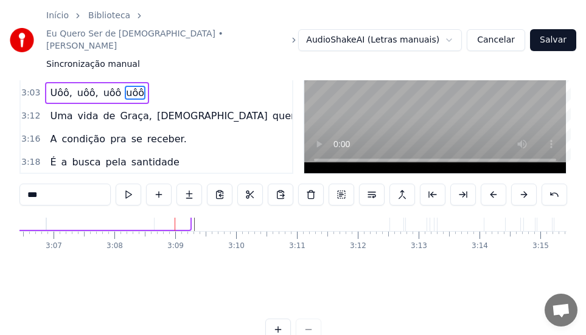
scroll to position [47, 11348]
drag, startPoint x: 117, startPoint y: 299, endPoint x: 211, endPoint y: 254, distance: 103.2
click at [211, 254] on div "Uma vida de graça e vitória É o que [DEMOGRAPHIC_DATA] tem pra te dar A condiçã…" at bounding box center [292, 263] width 547 height 91
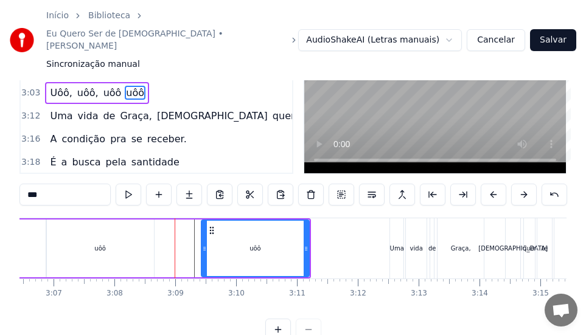
type input "****"
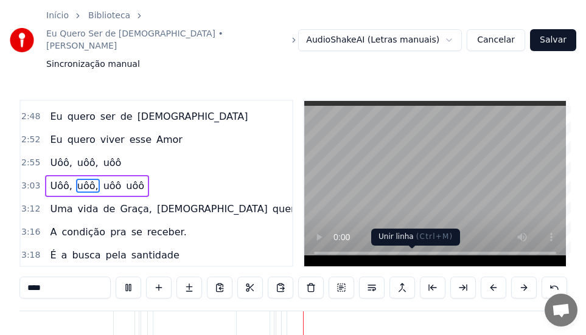
scroll to position [0, 14793]
click at [553, 29] on button "Salvar" at bounding box center [553, 40] width 46 height 22
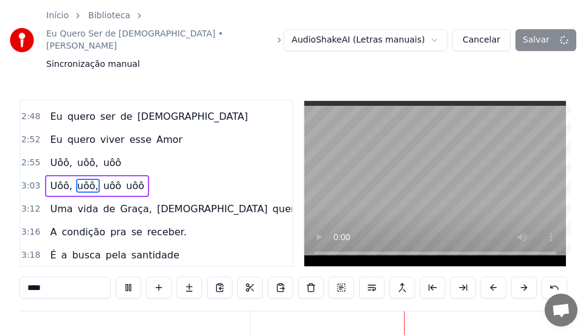
scroll to position [0, 15070]
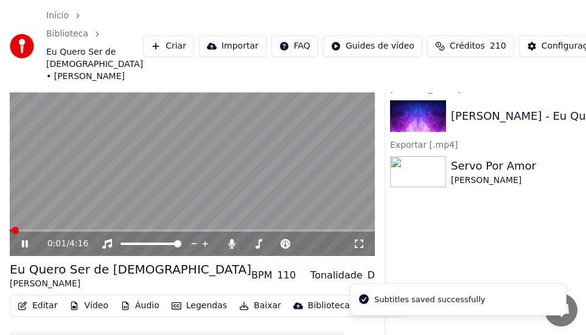
scroll to position [93, 0]
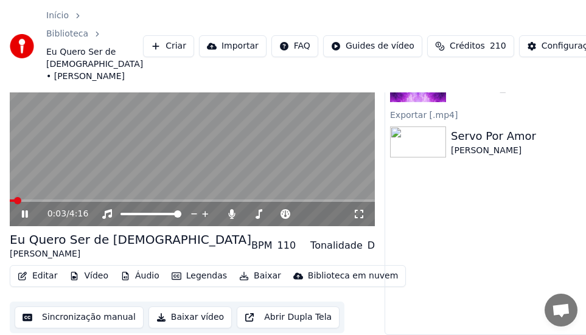
click at [149, 200] on span at bounding box center [192, 201] width 365 height 2
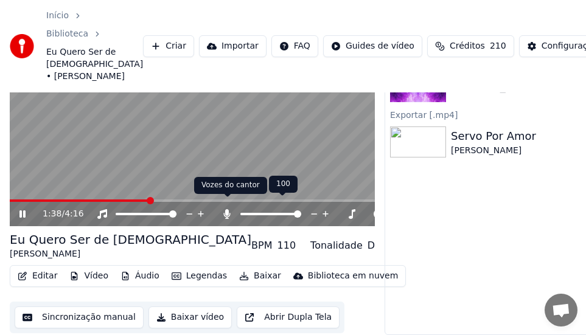
click at [234, 208] on div at bounding box center [282, 214] width 98 height 12
click at [229, 209] on icon at bounding box center [227, 214] width 7 height 10
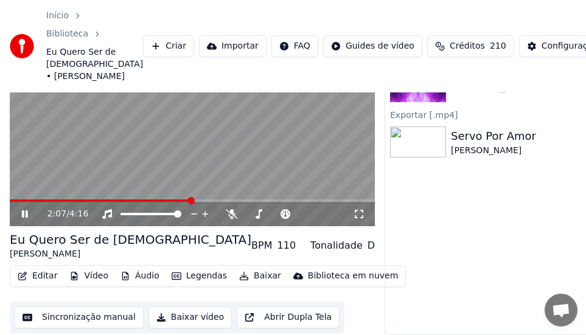
click at [217, 200] on span at bounding box center [192, 201] width 365 height 2
click at [237, 189] on video at bounding box center [192, 124] width 365 height 206
click at [21, 209] on icon at bounding box center [33, 214] width 28 height 10
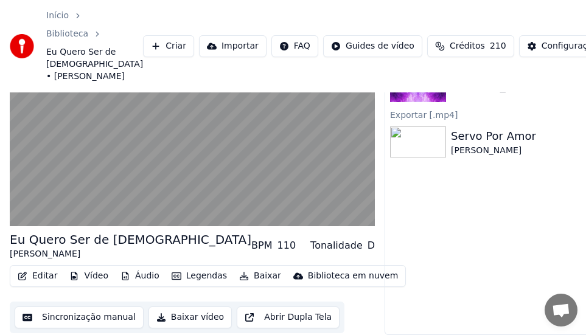
click at [186, 307] on button "Baixar vídeo" at bounding box center [190, 318] width 83 height 22
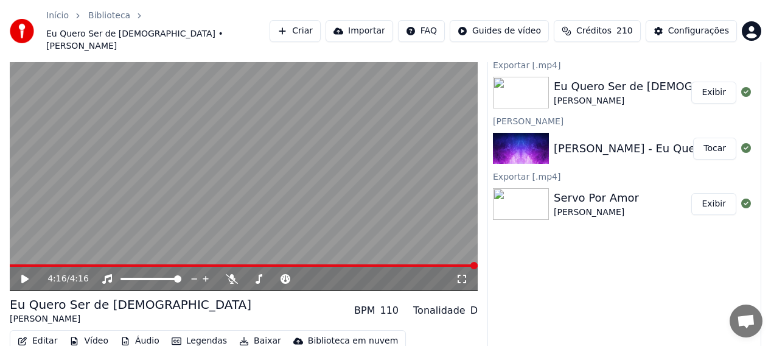
scroll to position [0, 0]
